Goal: Task Accomplishment & Management: Use online tool/utility

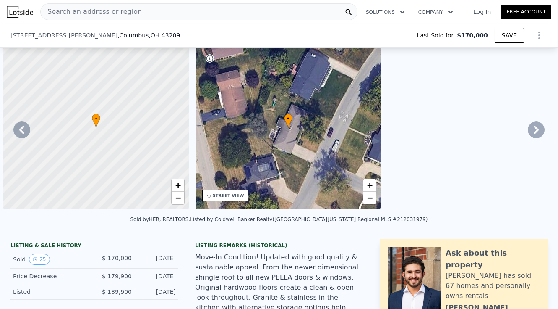
select select "30"
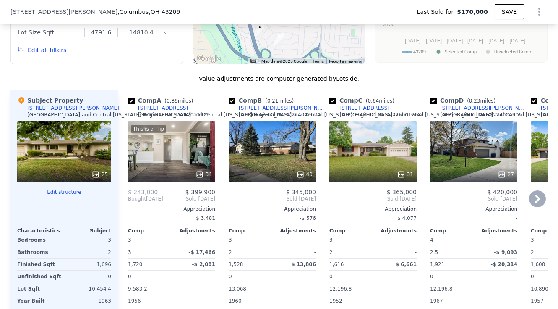
scroll to position [785, 0]
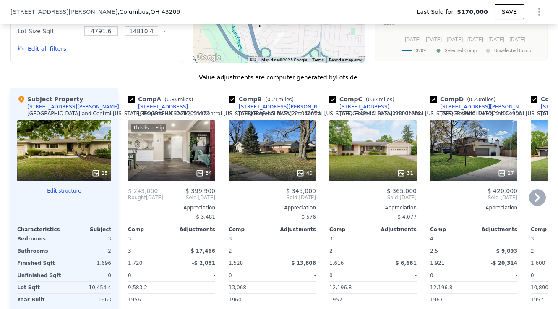
click at [537, 193] on icon at bounding box center [537, 197] width 5 height 8
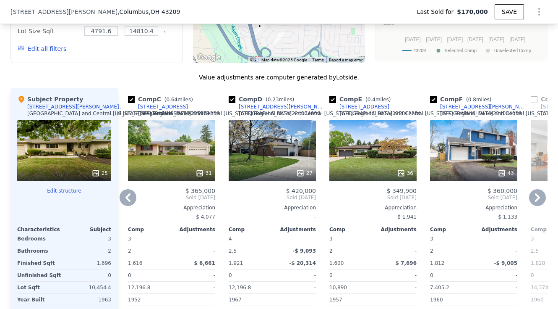
click at [537, 193] on icon at bounding box center [537, 197] width 17 height 17
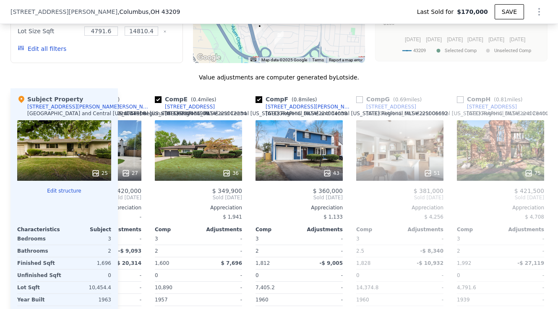
scroll to position [0, 403]
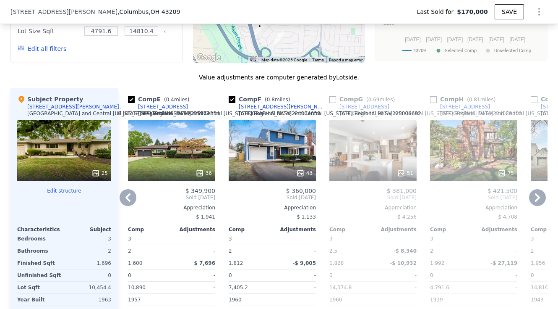
click at [535, 194] on icon at bounding box center [537, 197] width 5 height 8
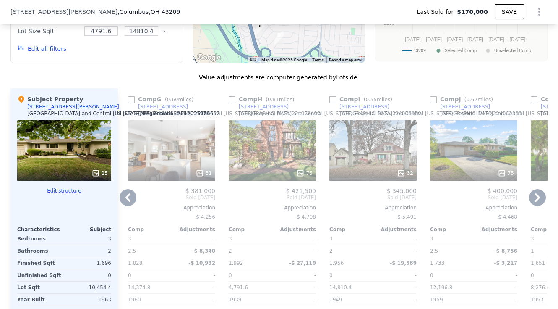
click at [123, 192] on icon at bounding box center [128, 197] width 17 height 17
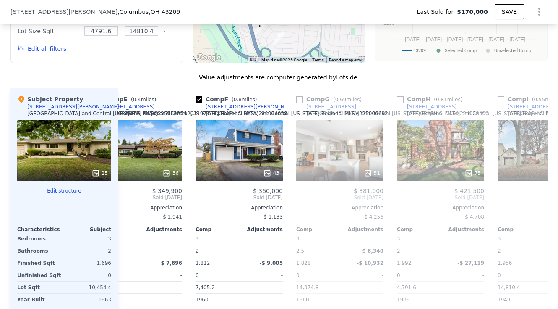
scroll to position [0, 403]
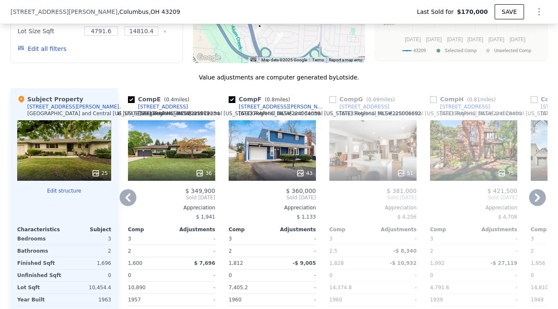
click at [123, 192] on icon at bounding box center [128, 197] width 17 height 17
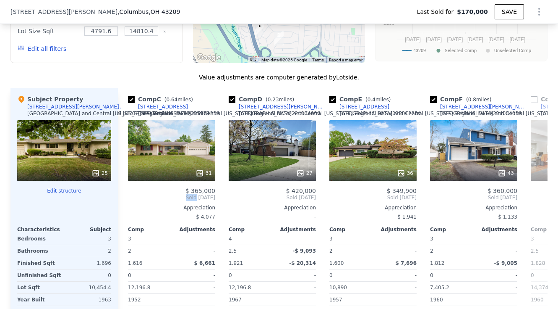
click at [125, 192] on div "Comp C ( 0.64 miles) [STREET_ADDRESS][GEOGRAPHIC_DATA][US_STATE] # 224034906 31…" at bounding box center [172, 217] width 94 height 258
click at [123, 192] on icon at bounding box center [128, 197] width 17 height 17
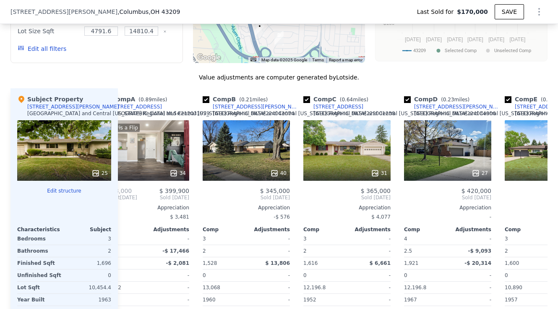
scroll to position [0, 0]
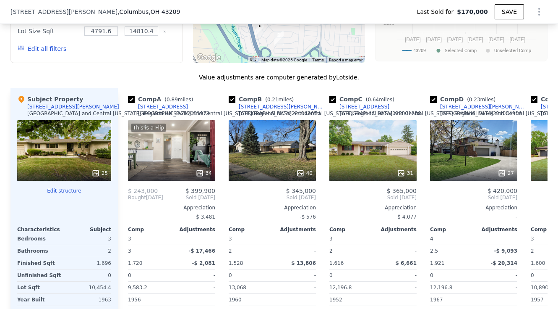
click at [125, 192] on div "Comp A ( 0.89 miles) [STREET_ADDRESS][GEOGRAPHIC_DATA][US_STATE] MLS # 22404307…" at bounding box center [172, 217] width 94 height 258
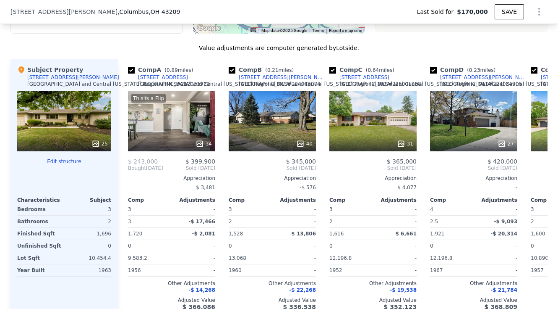
scroll to position [791, 0]
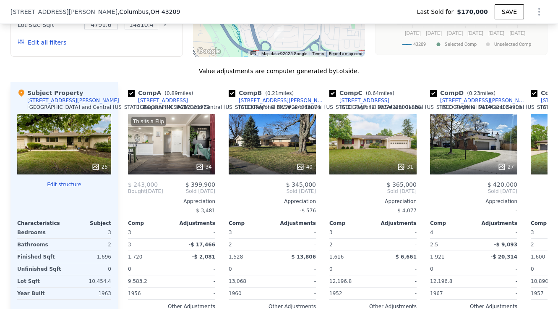
click at [72, 181] on button "Edit structure" at bounding box center [64, 184] width 94 height 7
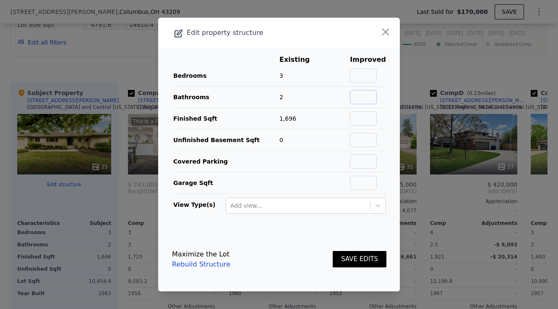
click at [362, 97] on input "text" at bounding box center [363, 97] width 27 height 14
type input "1"
click at [362, 137] on input "text" at bounding box center [363, 140] width 27 height 14
type input "700"
click at [314, 179] on td at bounding box center [301, 182] width 44 height 21
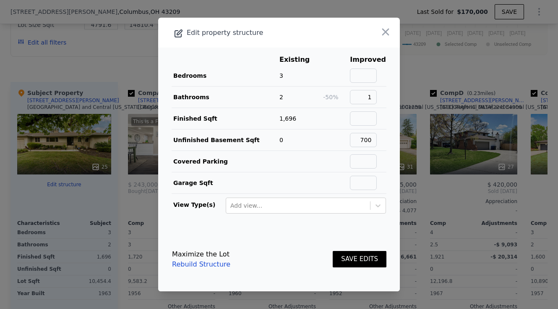
click at [311, 161] on td at bounding box center [301, 161] width 44 height 21
click at [352, 258] on button "SAVE EDITS" at bounding box center [360, 259] width 54 height 16
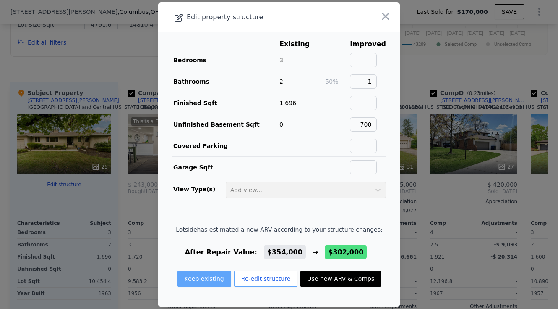
click at [212, 282] on button "Keep existing" at bounding box center [205, 278] width 54 height 16
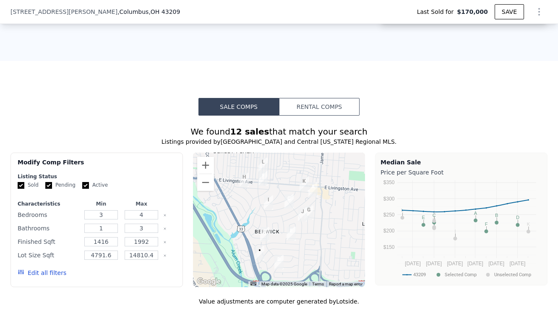
scroll to position [569, 0]
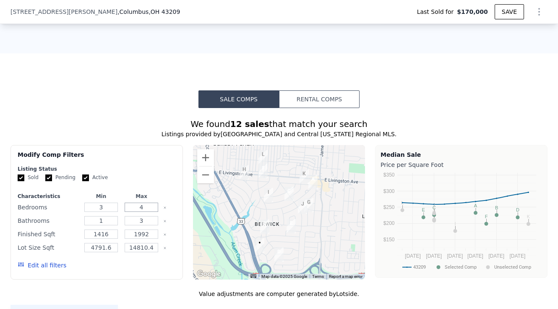
click at [144, 204] on input "4" at bounding box center [141, 206] width 33 height 9
type input "3"
click at [143, 216] on input "3" at bounding box center [141, 220] width 33 height 9
type input "2"
click at [110, 231] on input "1416" at bounding box center [100, 233] width 33 height 9
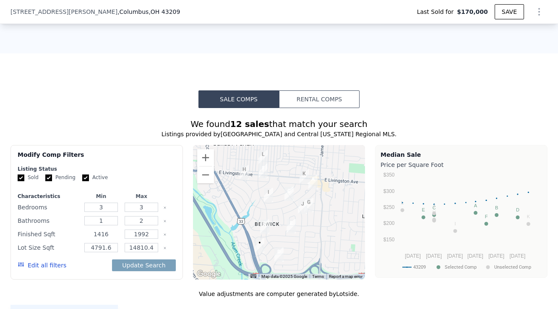
click at [110, 231] on input "1416" at bounding box center [100, 233] width 33 height 9
click at [140, 229] on input "1992" at bounding box center [141, 233] width 33 height 9
type input "240"
click at [141, 260] on button "Update Search" at bounding box center [143, 265] width 63 height 12
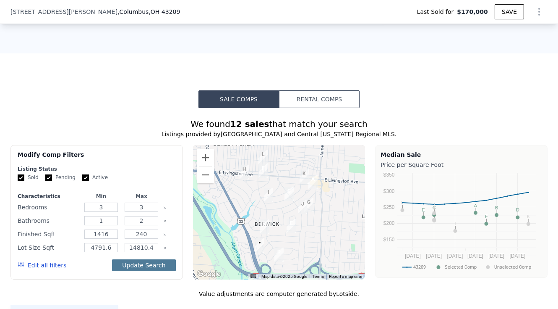
click at [142, 261] on button "Update Search" at bounding box center [143, 265] width 63 height 12
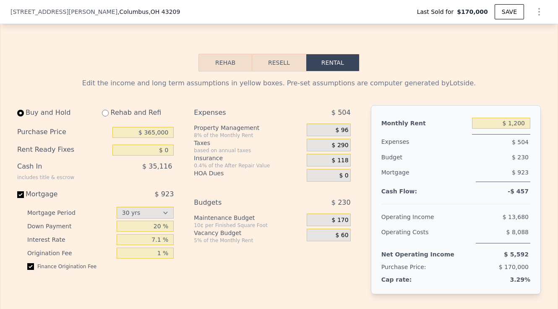
scroll to position [0, 1537]
